Goal: Find specific page/section: Find specific page/section

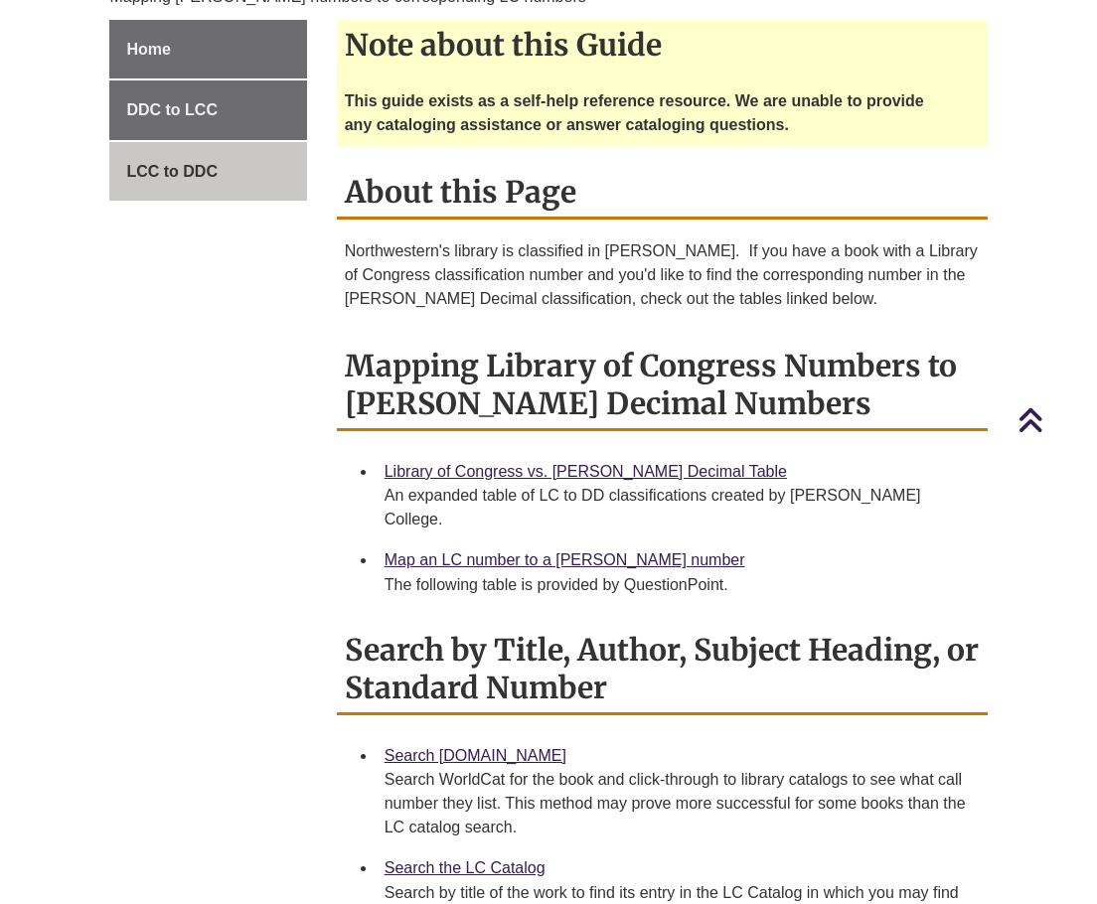
scroll to position [695, 0]
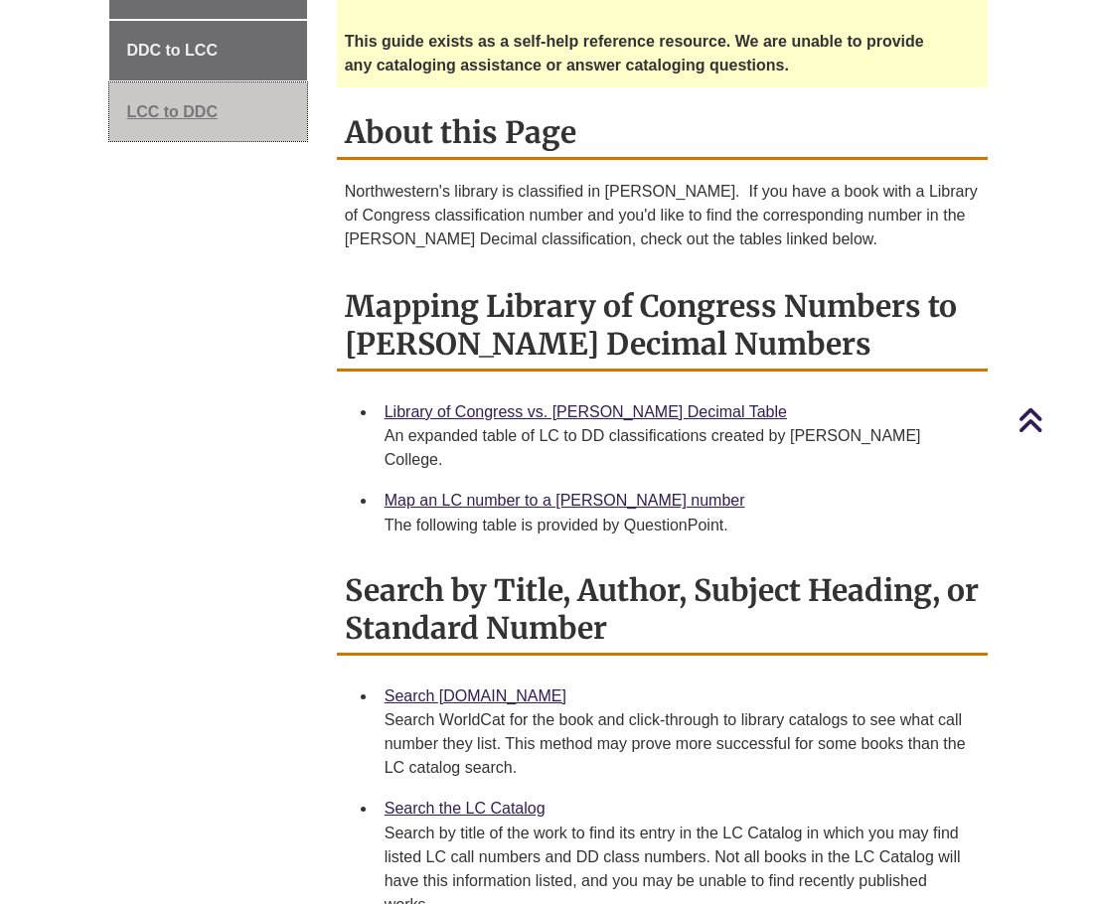
click at [245, 117] on link "LCC to DDC" at bounding box center [207, 112] width 197 height 60
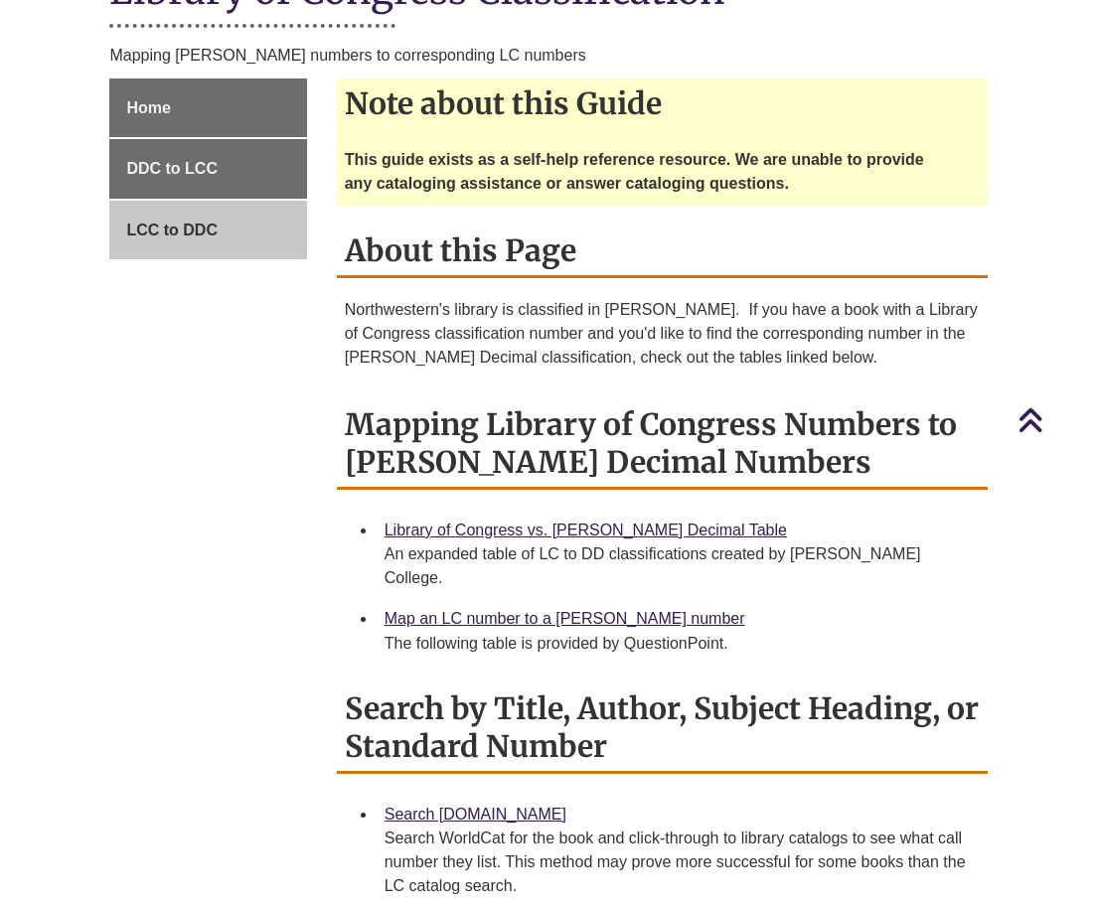
scroll to position [497, 0]
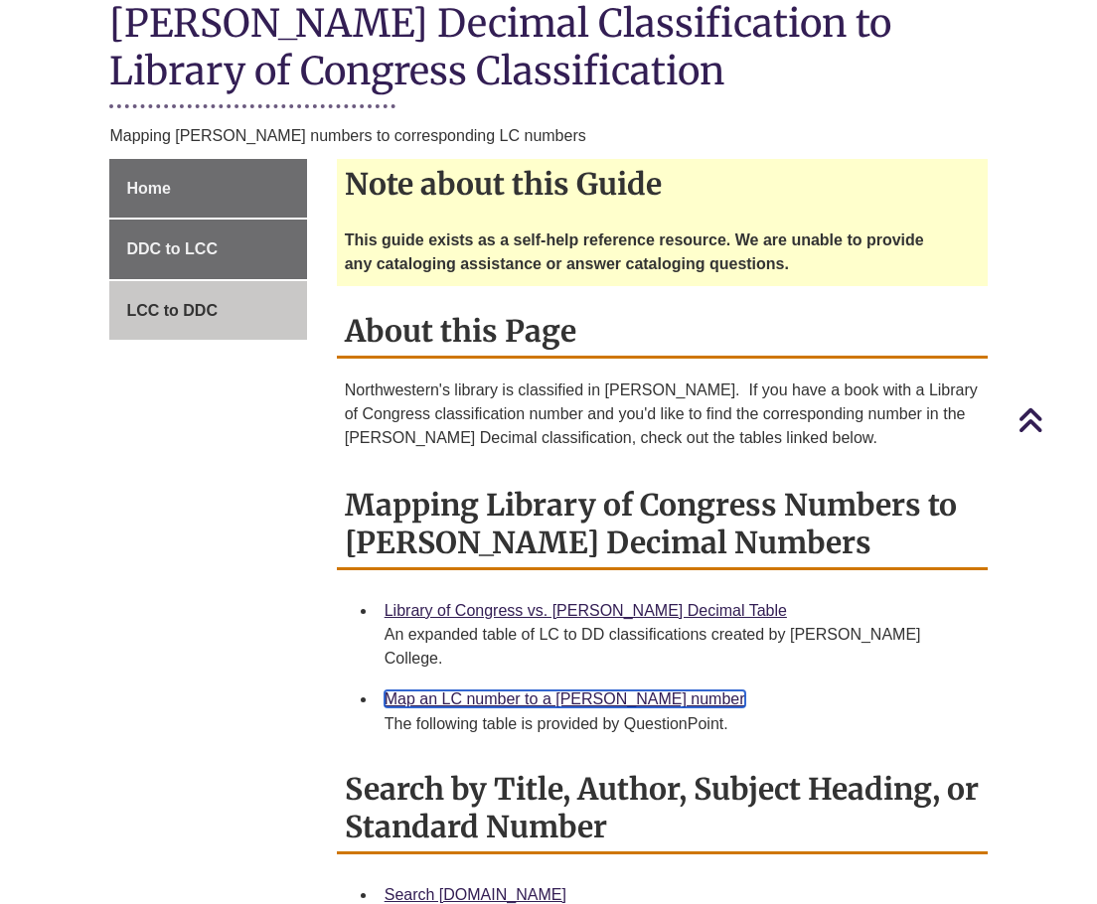
click at [512, 690] on link "Map an LC number to a [PERSON_NAME] number" at bounding box center [564, 698] width 361 height 17
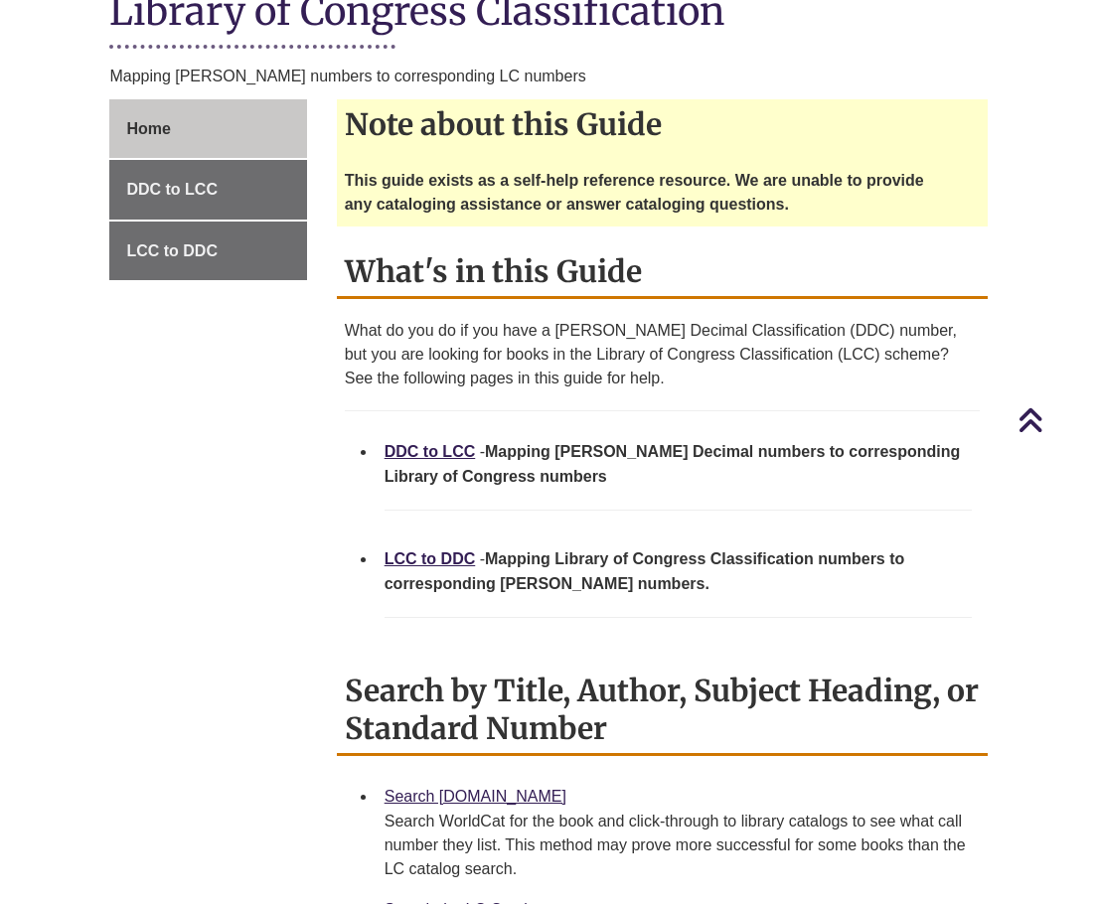
scroll to position [199, 0]
